Goal: Find specific page/section: Find specific page/section

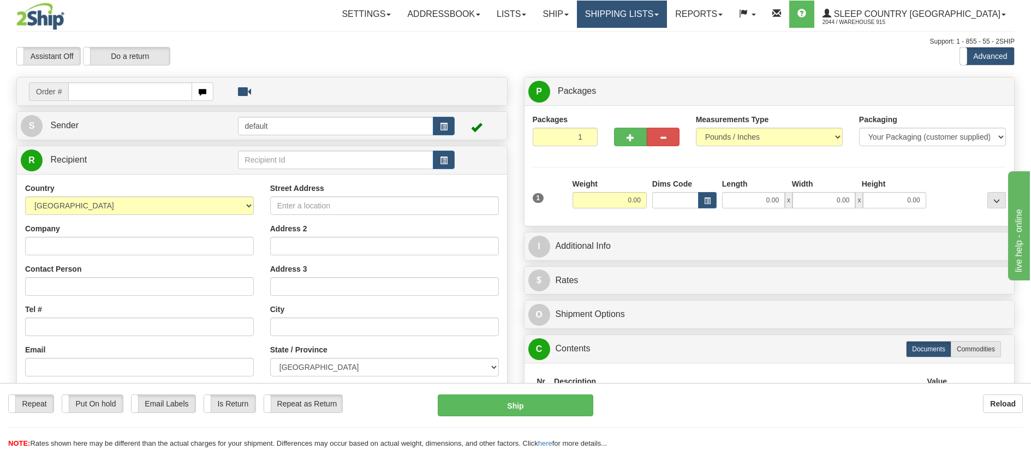
click at [667, 15] on link "Shipping lists" at bounding box center [622, 14] width 90 height 27
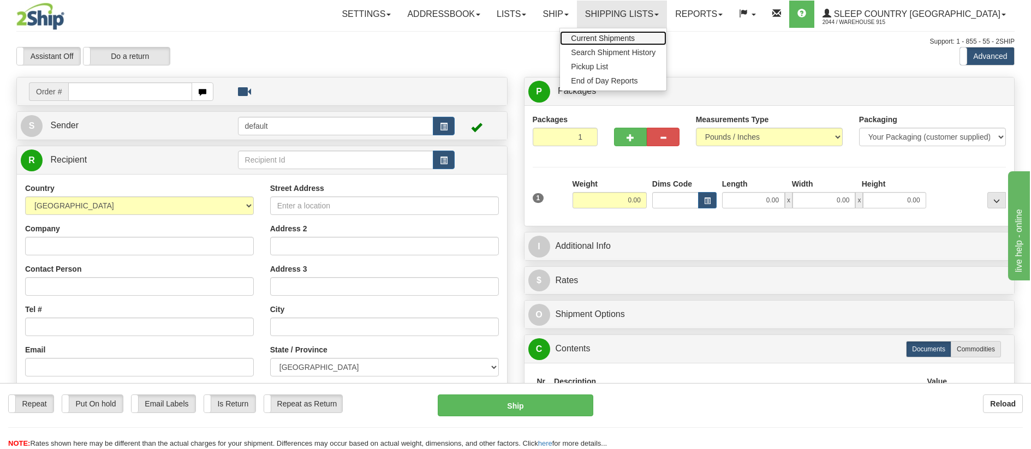
click at [635, 36] on span "Current Shipments" at bounding box center [603, 38] width 64 height 9
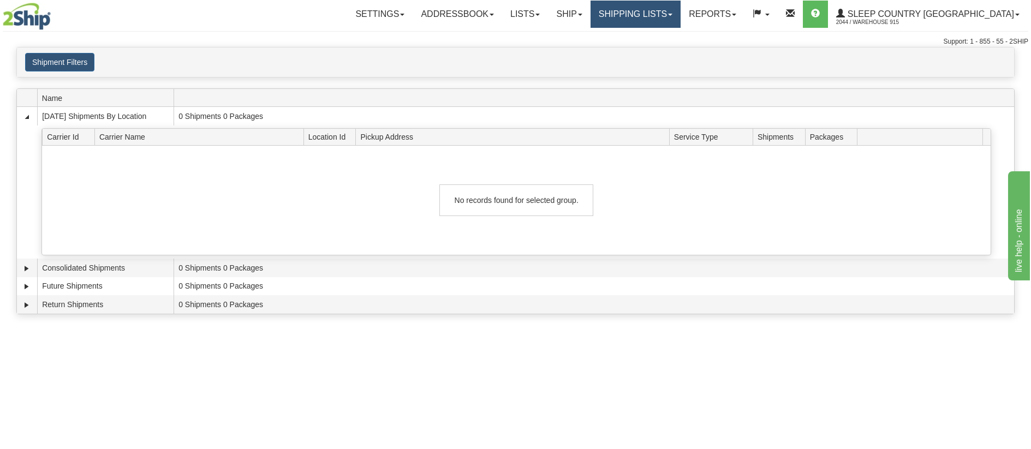
click at [679, 11] on link "Shipping lists" at bounding box center [636, 14] width 90 height 27
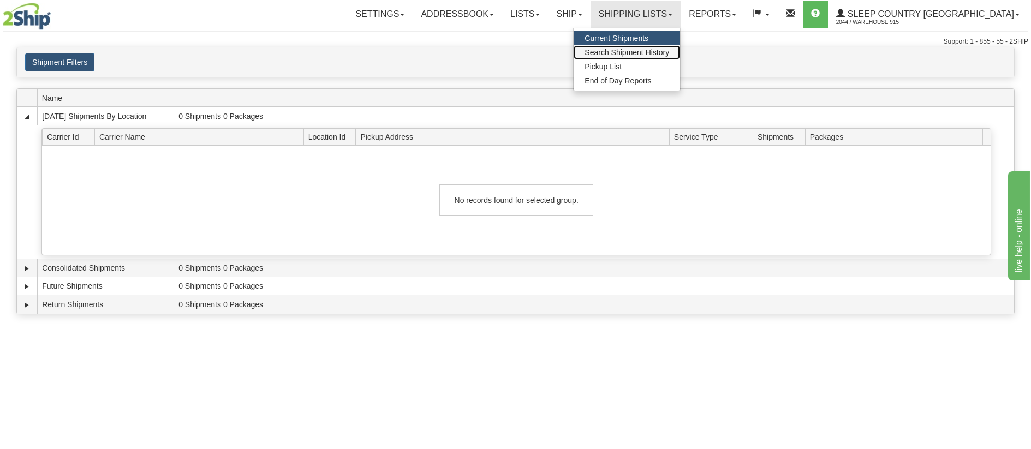
click at [669, 53] on span "Search Shipment History" at bounding box center [627, 52] width 85 height 9
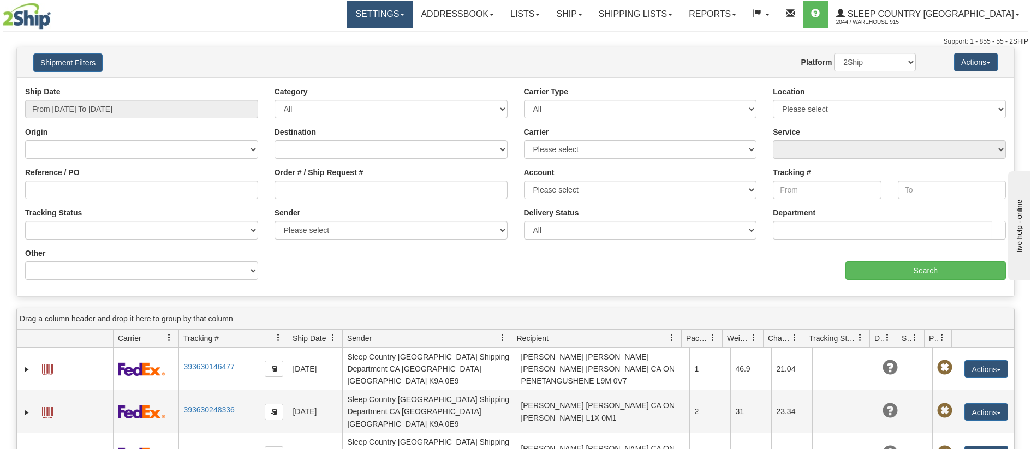
click at [413, 20] on link "Settings" at bounding box center [379, 14] width 65 height 27
click at [378, 51] on span "Fields Preferences" at bounding box center [346, 52] width 64 height 9
